Goal: Information Seeking & Learning: Learn about a topic

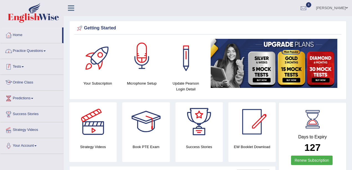
click at [31, 55] on link "Practice Questions" at bounding box center [31, 50] width 63 height 14
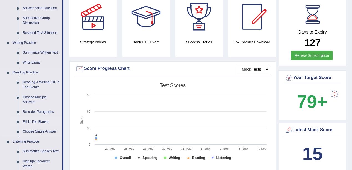
scroll to position [129, 0]
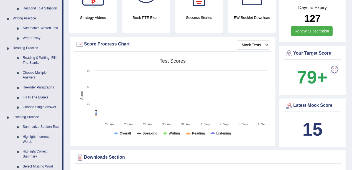
click at [44, 126] on link "Summarize Spoken Text" at bounding box center [41, 127] width 42 height 10
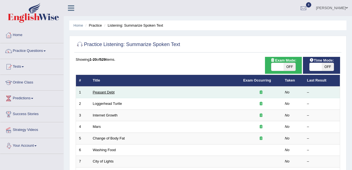
click at [102, 93] on link "Peasant Debt" at bounding box center [104, 92] width 22 height 4
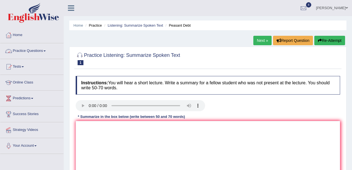
click at [45, 49] on link "Practice Questions" at bounding box center [31, 50] width 63 height 14
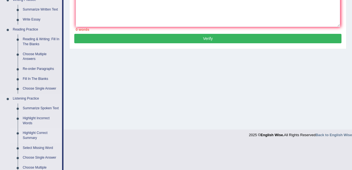
scroll to position [185, 0]
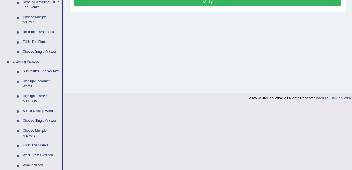
click at [43, 80] on link "Highlight Incorrect Words" at bounding box center [41, 84] width 42 height 15
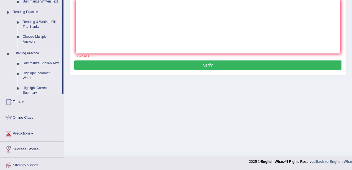
scroll to position [72, 0]
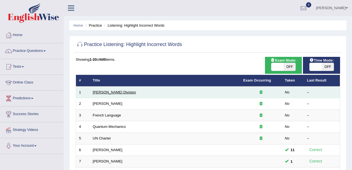
click at [105, 91] on link "Ward Division" at bounding box center [114, 92] width 43 height 4
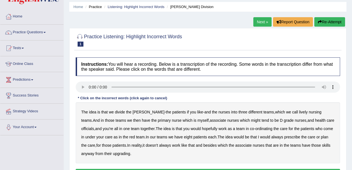
scroll to position [74, 0]
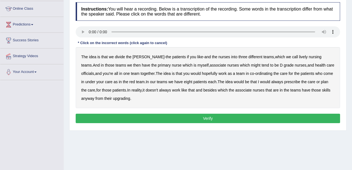
click at [299, 56] on b "lively" at bounding box center [303, 57] width 9 height 4
click at [251, 66] on b "might" at bounding box center [255, 65] width 9 height 4
click at [321, 60] on div "The idea is that we divide the ward - the patients if you like - and the nurses…" at bounding box center [208, 77] width 265 height 61
click at [94, 71] on b "officials" at bounding box center [87, 73] width 13 height 4
drag, startPoint x: 275, startPoint y: 81, endPoint x: 279, endPoint y: 81, distance: 4.2
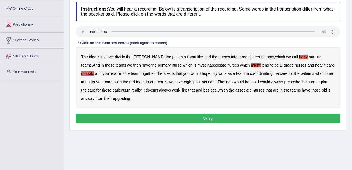
click at [274, 81] on b "always" at bounding box center [277, 82] width 12 height 4
drag, startPoint x: 120, startPoint y: 98, endPoint x: 124, endPoint y: 101, distance: 4.2
click at [120, 98] on b "upgrading" at bounding box center [121, 98] width 17 height 4
click at [171, 118] on button "Verify" at bounding box center [208, 118] width 265 height 9
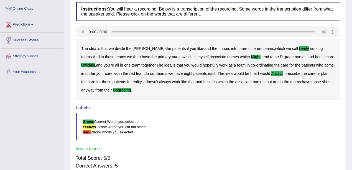
click at [207, 80] on b "besides" at bounding box center [210, 82] width 13 height 4
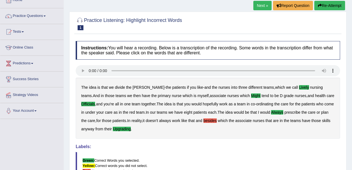
scroll to position [0, 0]
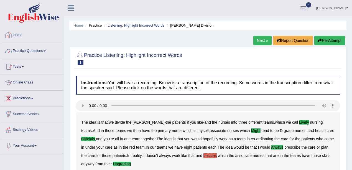
click at [39, 52] on link "Practice Questions" at bounding box center [31, 50] width 63 height 14
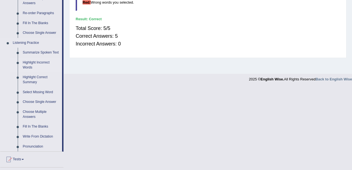
scroll to position [222, 0]
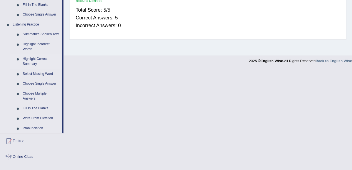
click at [34, 61] on link "Highlight Correct Summary" at bounding box center [41, 61] width 42 height 15
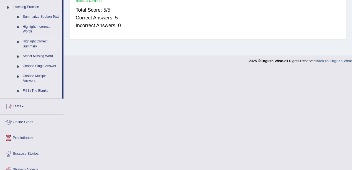
scroll to position [121, 0]
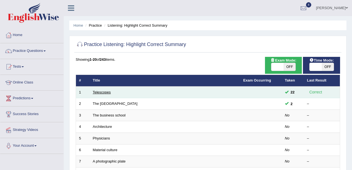
click at [108, 91] on link "Telescopes" at bounding box center [102, 92] width 18 height 4
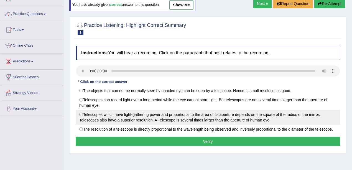
click at [183, 118] on label "Telescopes which have light-gathering power and proportional to the area of its…" at bounding box center [208, 117] width 265 height 15
radio input "true"
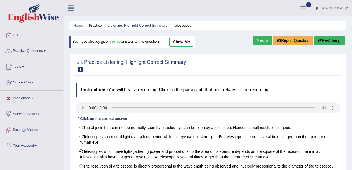
click at [23, 50] on link "Practice Questions" at bounding box center [31, 50] width 63 height 14
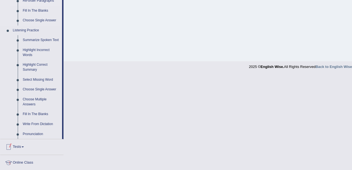
scroll to position [240, 0]
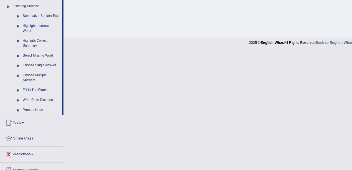
click at [45, 54] on link "Select Missing Word" at bounding box center [41, 56] width 42 height 10
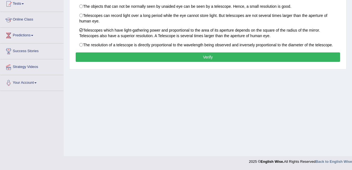
scroll to position [65, 0]
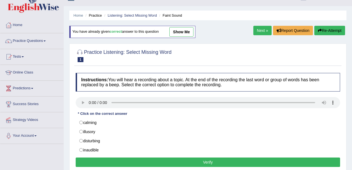
scroll to position [18, 0]
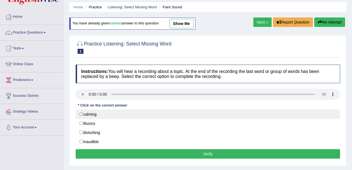
click at [94, 110] on label "calming" at bounding box center [208, 114] width 265 height 9
radio input "true"
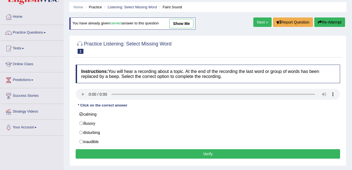
click at [223, 149] on button "Verify" at bounding box center [208, 153] width 265 height 9
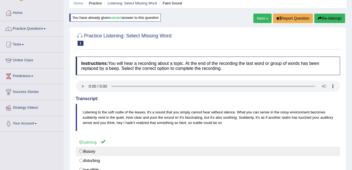
scroll to position [0, 0]
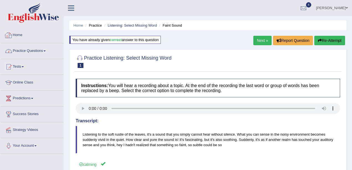
click at [44, 57] on link "Practice Questions" at bounding box center [31, 50] width 63 height 14
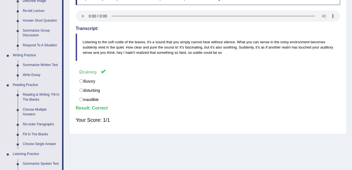
scroll to position [203, 0]
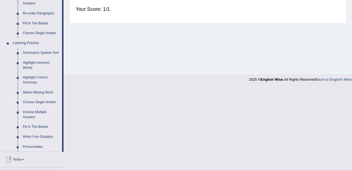
click at [34, 105] on link "Choose Single Answer" at bounding box center [41, 102] width 42 height 10
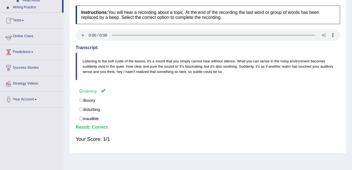
scroll to position [70, 0]
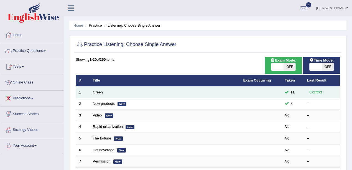
click at [97, 92] on link "Green" at bounding box center [98, 92] width 10 height 4
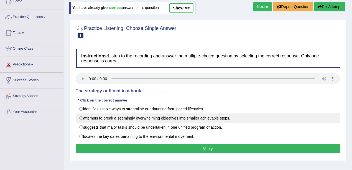
scroll to position [55, 0]
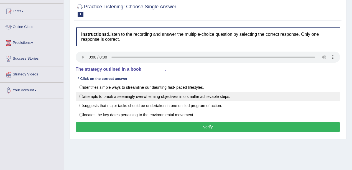
click at [212, 97] on label "attempts to break a seemingly overwhelming objectives into smaller achievable s…" at bounding box center [208, 96] width 265 height 9
radio input "true"
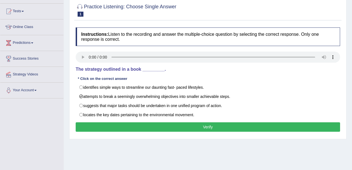
click at [217, 126] on button "Verify" at bounding box center [208, 126] width 265 height 9
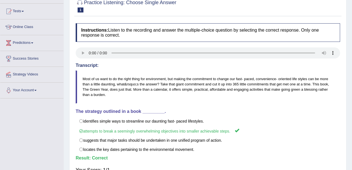
drag, startPoint x: 79, startPoint y: 119, endPoint x: 184, endPoint y: 107, distance: 105.7
click at [187, 109] on div "Instructions: Listen to the recording and answer the multiple-choice question b…" at bounding box center [207, 101] width 267 height 161
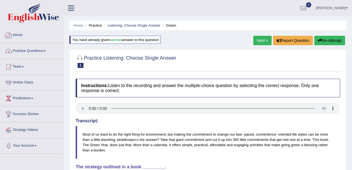
click at [35, 51] on link "Practice Questions" at bounding box center [31, 50] width 63 height 14
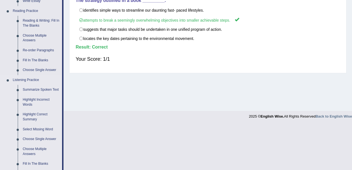
scroll to position [222, 0]
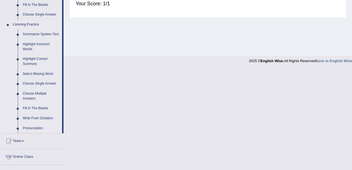
click at [38, 110] on link "Fill In The Blanks" at bounding box center [41, 108] width 42 height 10
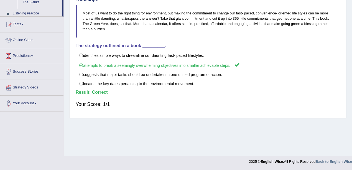
scroll to position [96, 0]
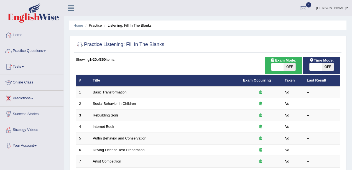
click at [118, 93] on link "Basic Transformation" at bounding box center [110, 92] width 34 height 4
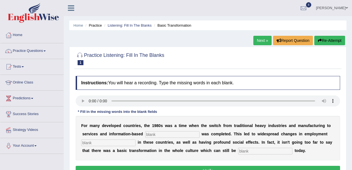
click at [266, 43] on link "Next »" at bounding box center [262, 40] width 18 height 9
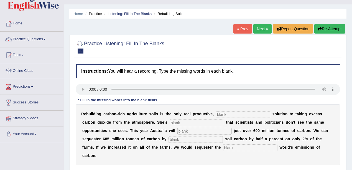
scroll to position [18, 0]
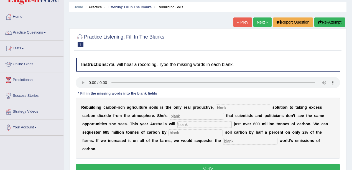
click at [260, 23] on link "Next »" at bounding box center [262, 21] width 18 height 9
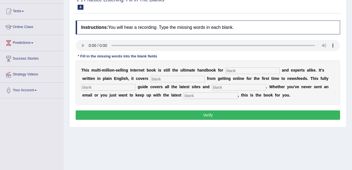
scroll to position [37, 0]
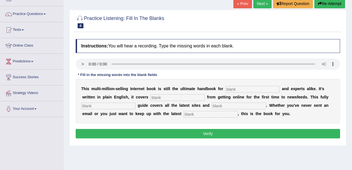
click at [258, 6] on link "Next »" at bounding box center [262, 3] width 18 height 9
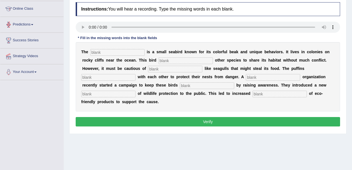
click at [131, 51] on input "text" at bounding box center [117, 52] width 54 height 7
type input "puffin"
click at [146, 52] on b at bounding box center [146, 52] width 2 height 4
click at [165, 61] on input "text" at bounding box center [186, 60] width 54 height 7
type input "allows"
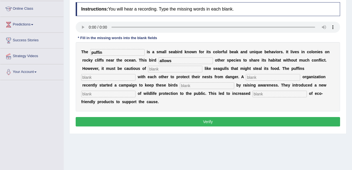
click at [164, 66] on input "text" at bounding box center [175, 69] width 54 height 7
type input "predators"
click at [106, 77] on input "text" at bounding box center [108, 77] width 54 height 7
type input "cooperate"
click at [277, 76] on input "text" at bounding box center [273, 77] width 54 height 7
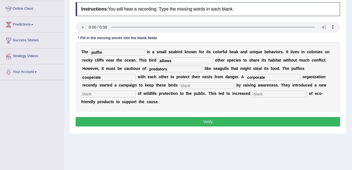
type input "corporate"
click at [212, 84] on input "text" at bounding box center [207, 85] width 54 height 7
type input "safe"
click at [104, 93] on input "text" at bounding box center [108, 94] width 54 height 7
type input "conception"
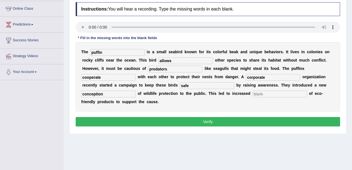
click at [277, 94] on input "text" at bounding box center [280, 94] width 54 height 7
type input "consumption"
click at [227, 118] on button "Verify" at bounding box center [208, 121] width 265 height 9
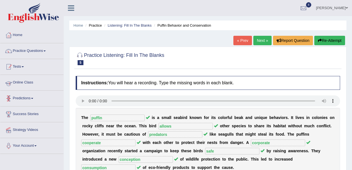
click at [24, 50] on link "Practice Questions" at bounding box center [31, 50] width 63 height 14
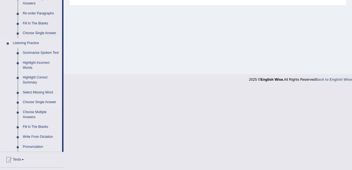
scroll to position [240, 0]
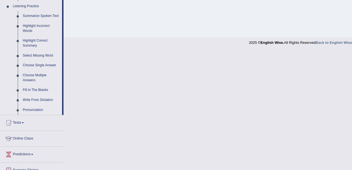
click at [26, 98] on link "Write From Dictation" at bounding box center [41, 100] width 42 height 10
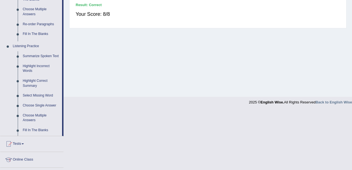
scroll to position [121, 0]
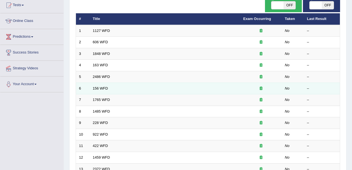
scroll to position [55, 0]
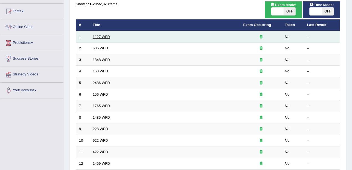
click at [105, 36] on link "1127 WFD" at bounding box center [101, 37] width 17 height 4
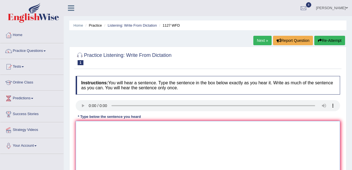
click at [154, 144] on textarea at bounding box center [208, 148] width 265 height 54
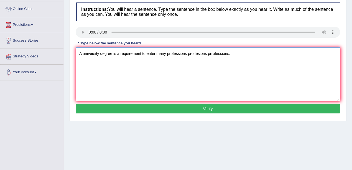
scroll to position [74, 0]
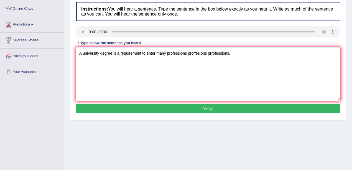
type textarea "A university degree is a requirement to enter many professions proffesions prro…"
click at [222, 106] on button "Verify" at bounding box center [208, 108] width 265 height 9
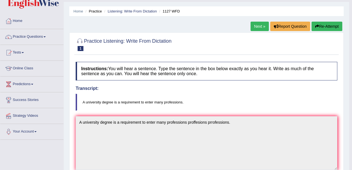
scroll to position [0, 0]
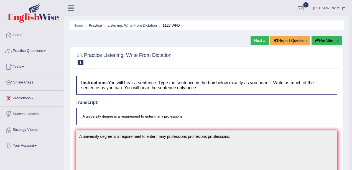
click at [256, 34] on div "Home Practice Listening: Write From Dictation 1127 WFD Next » Report Question R…" at bounding box center [207, 172] width 286 height 345
click at [258, 43] on link "Next »" at bounding box center [260, 40] width 18 height 9
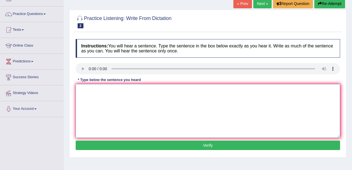
click at [185, 110] on textarea at bounding box center [208, 111] width 265 height 54
type textarea "Students will study the language and literature in of Ancient ancient [GEOGRAPH…"
click at [245, 147] on button "Verify" at bounding box center [208, 145] width 265 height 9
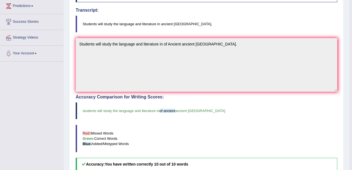
scroll to position [187, 0]
